Goal: Task Accomplishment & Management: Manage account settings

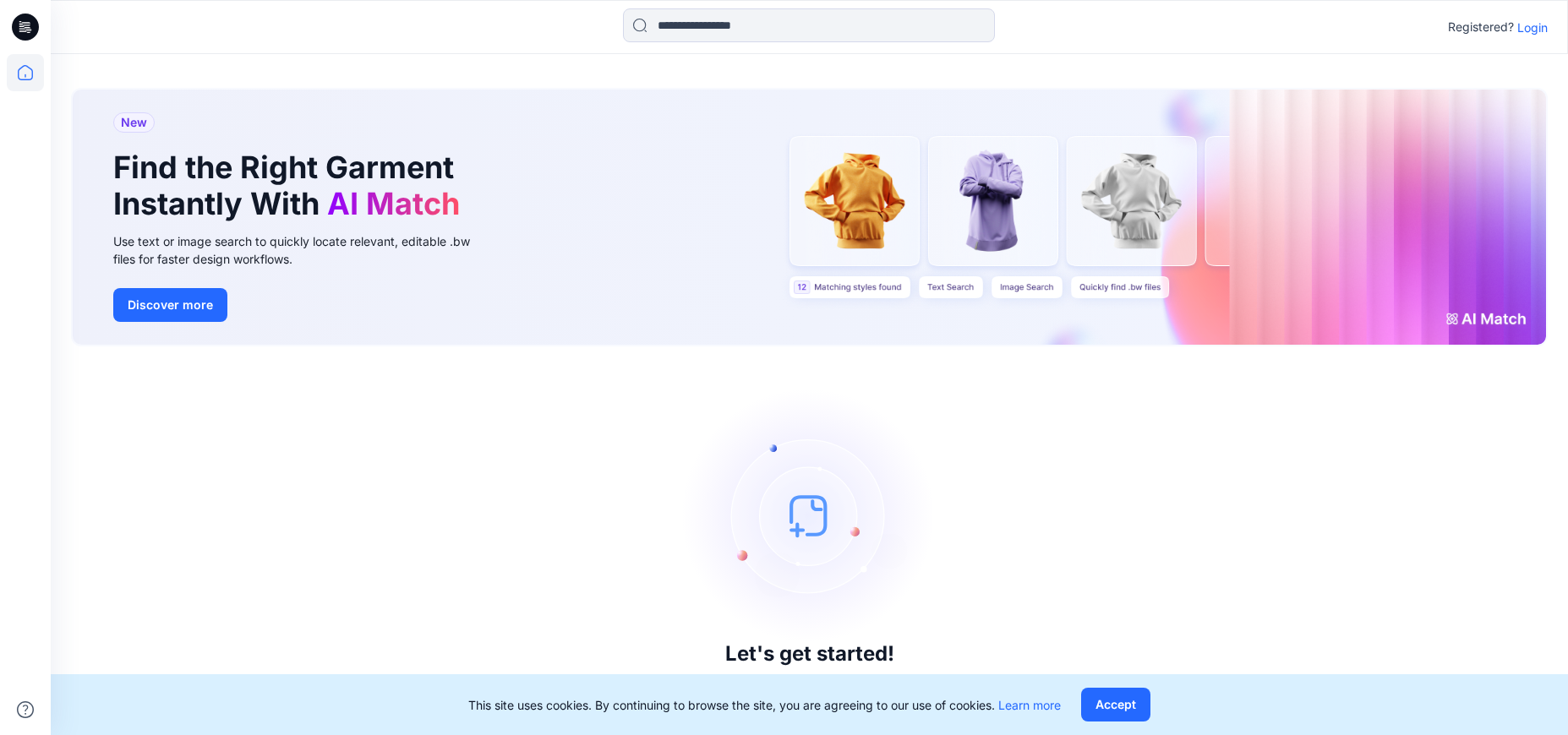
click at [1532, 30] on p "Login" at bounding box center [1532, 27] width 30 height 18
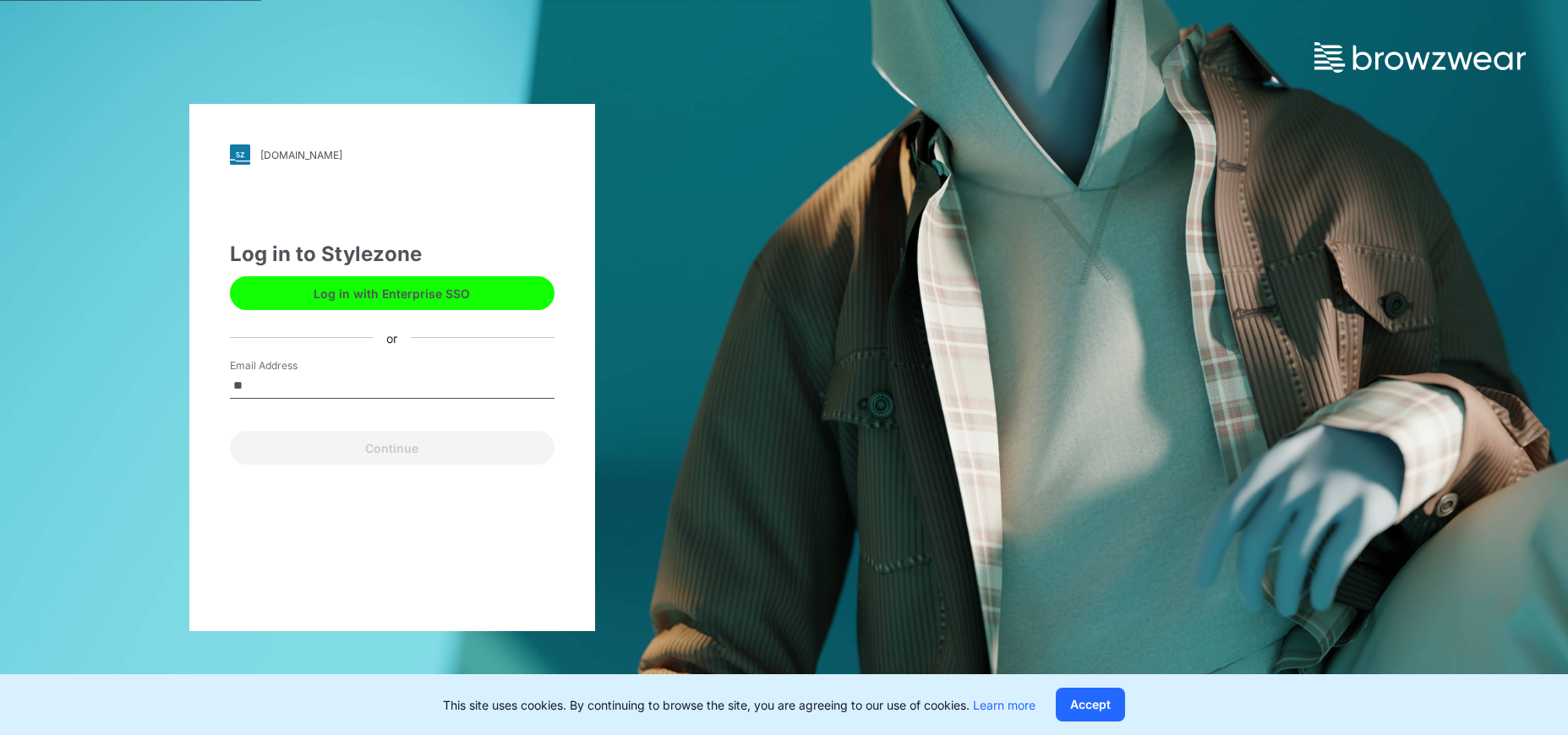
type input "*"
type input "**********"
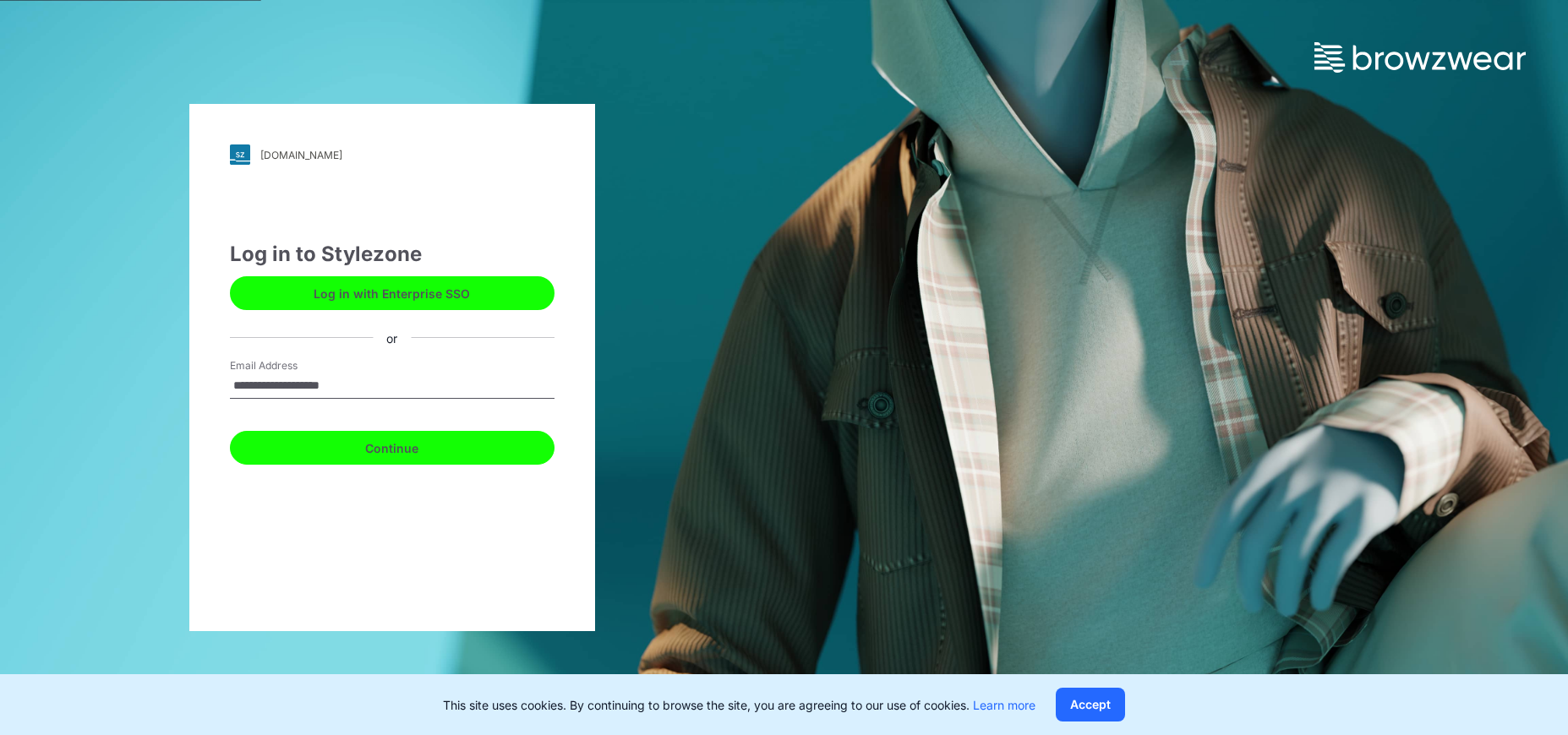
click at [393, 450] on button "Continue" at bounding box center [392, 447] width 325 height 34
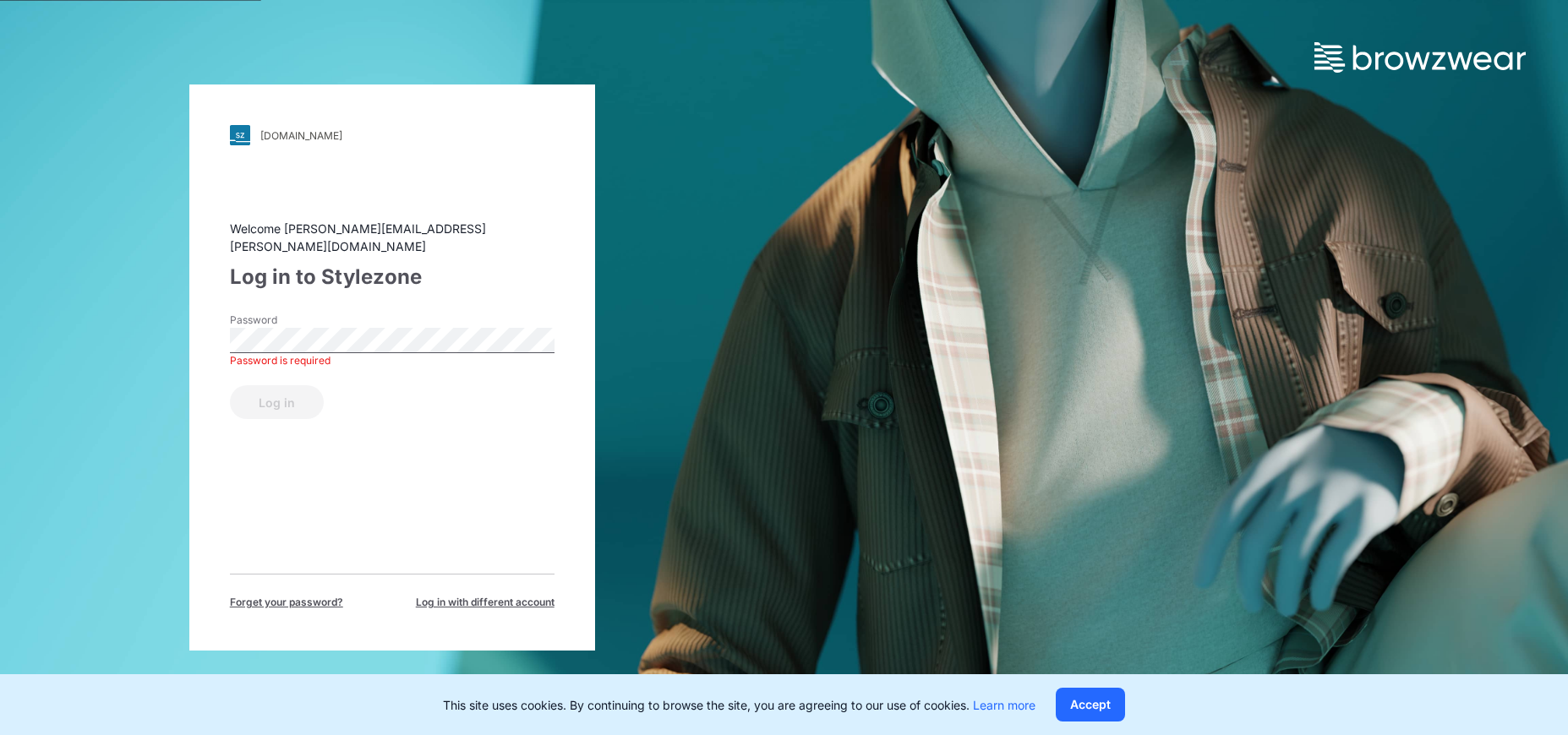
click at [217, 475] on div "[DOMAIN_NAME] Loading... Welcome [PERSON_NAME][EMAIL_ADDRESS][PERSON_NAME][DOMA…" at bounding box center [392, 368] width 405 height 567
click at [297, 402] on button "Log in" at bounding box center [276, 402] width 94 height 34
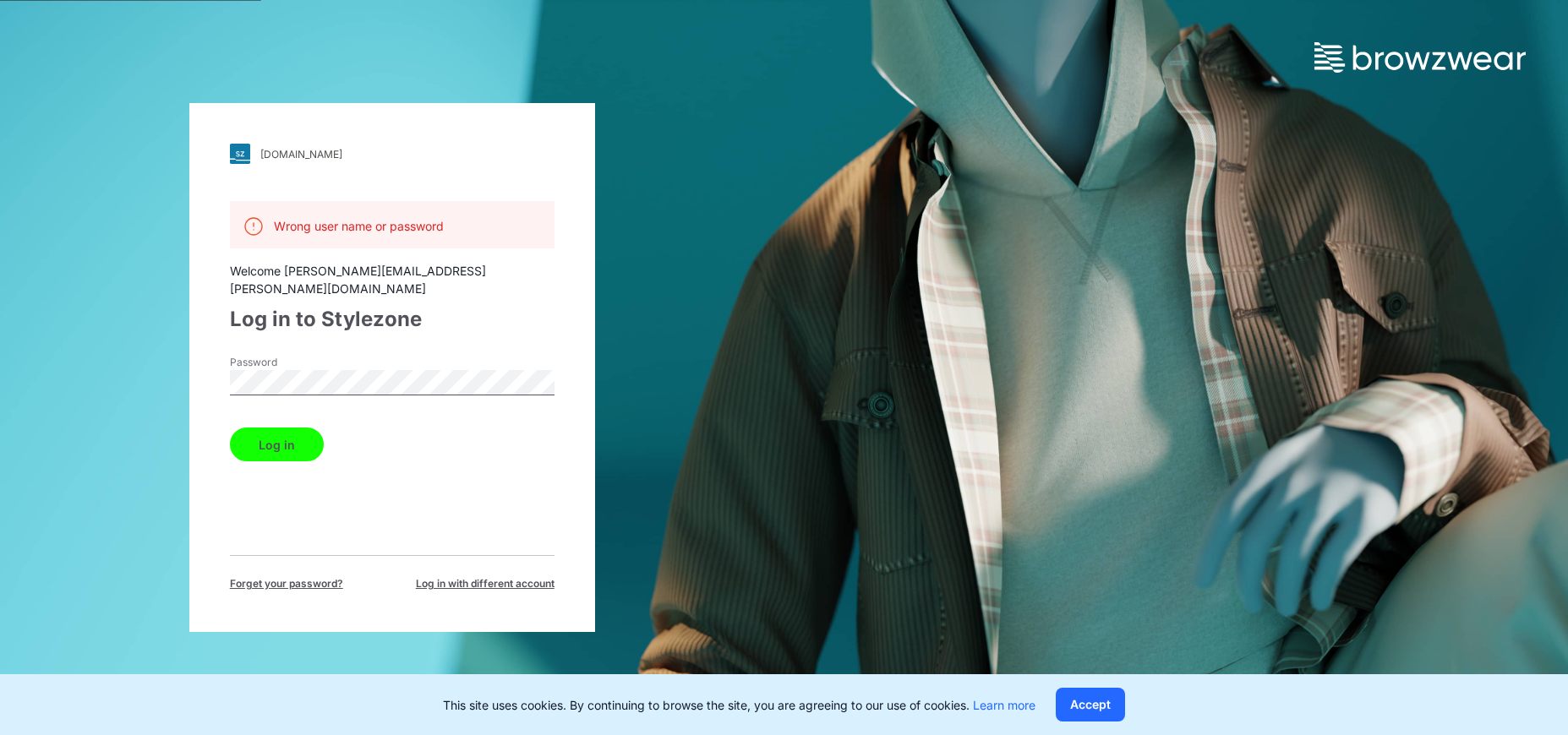
click at [159, 343] on div "[DOMAIN_NAME] Loading... Wrong user name or password Welcome [PERSON_NAME][EMAI…" at bounding box center [392, 368] width 784 height 735
click at [428, 532] on div "Wrong user name or password Welcome [PERSON_NAME][EMAIL_ADDRESS][PERSON_NAME][D…" at bounding box center [392, 397] width 325 height 391
click at [636, 393] on div "[DOMAIN_NAME] Loading... Wrong user name or password Welcome [PERSON_NAME][EMAI…" at bounding box center [392, 368] width 784 height 735
click at [265, 431] on button "Log in" at bounding box center [276, 444] width 94 height 34
click at [177, 354] on div "[DOMAIN_NAME] Loading... Wrong user name or password Welcome [PERSON_NAME][EMAI…" at bounding box center [392, 368] width 784 height 735
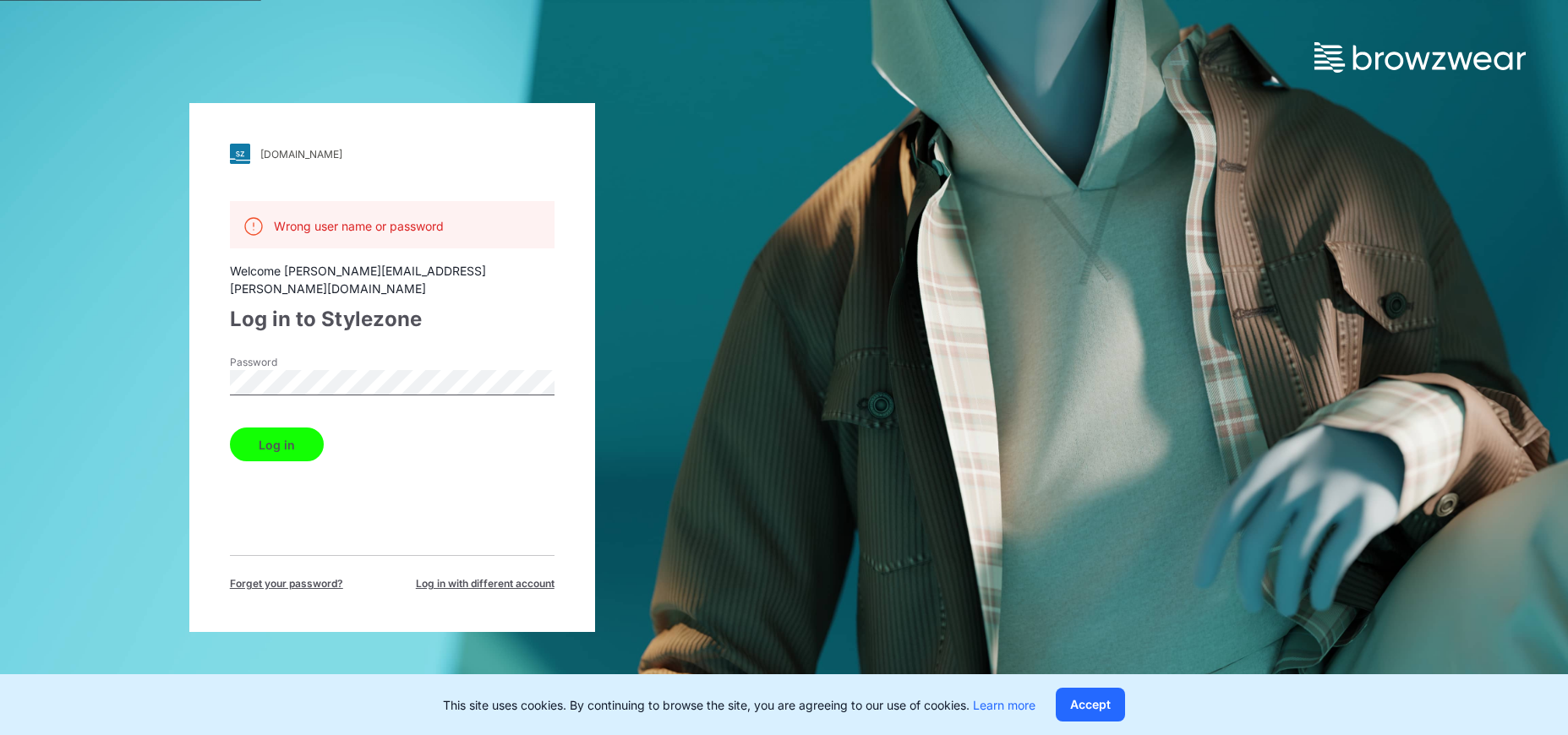
click at [229, 428] on button "Log in" at bounding box center [276, 444] width 94 height 34
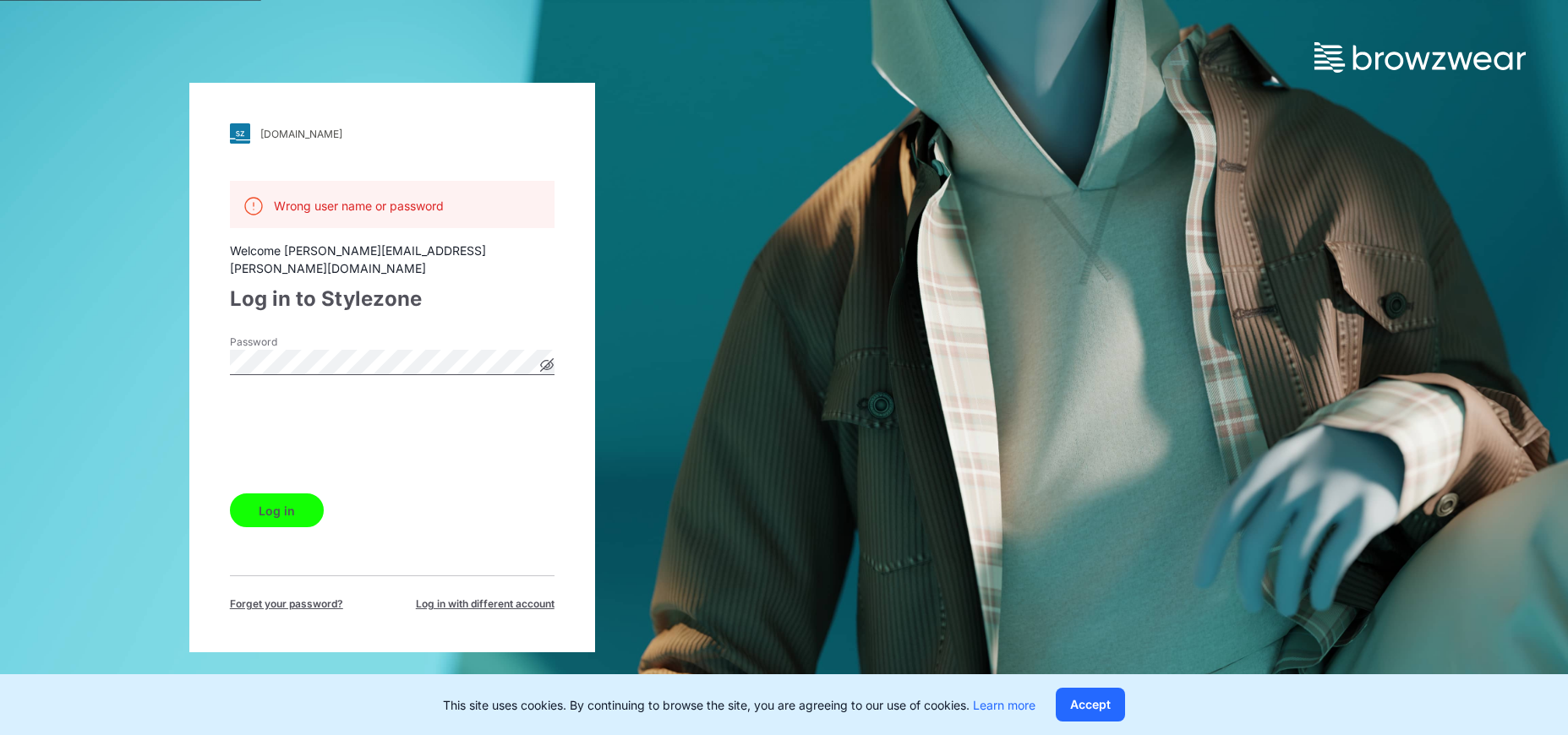
click at [552, 360] on icon at bounding box center [546, 366] width 13 height 13
click at [282, 508] on button "Log in" at bounding box center [276, 510] width 94 height 34
click at [271, 508] on button "Log in" at bounding box center [276, 510] width 94 height 34
